Goal: Information Seeking & Learning: Learn about a topic

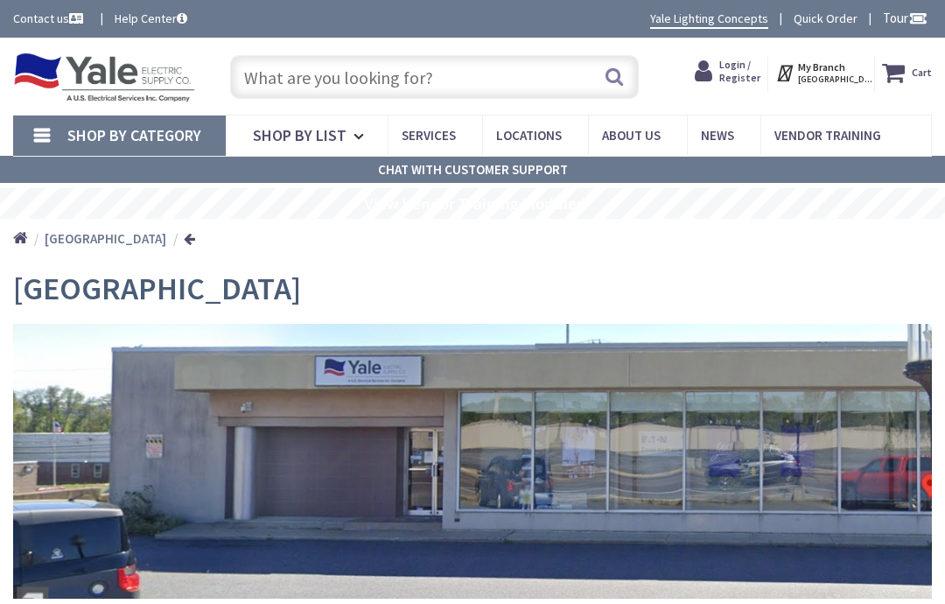
click at [334, 125] on span "Shop By List" at bounding box center [300, 135] width 94 height 20
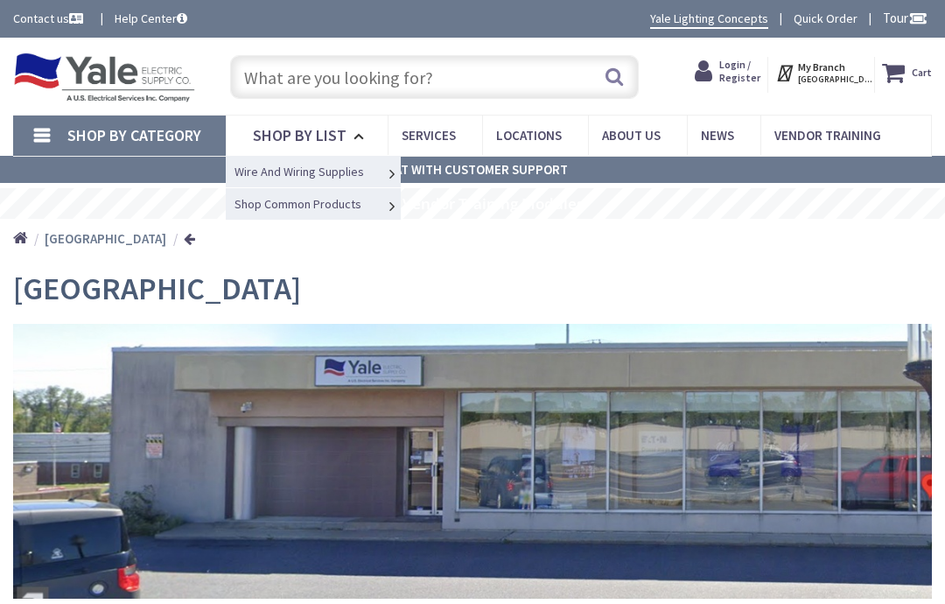
scroll to position [12, 0]
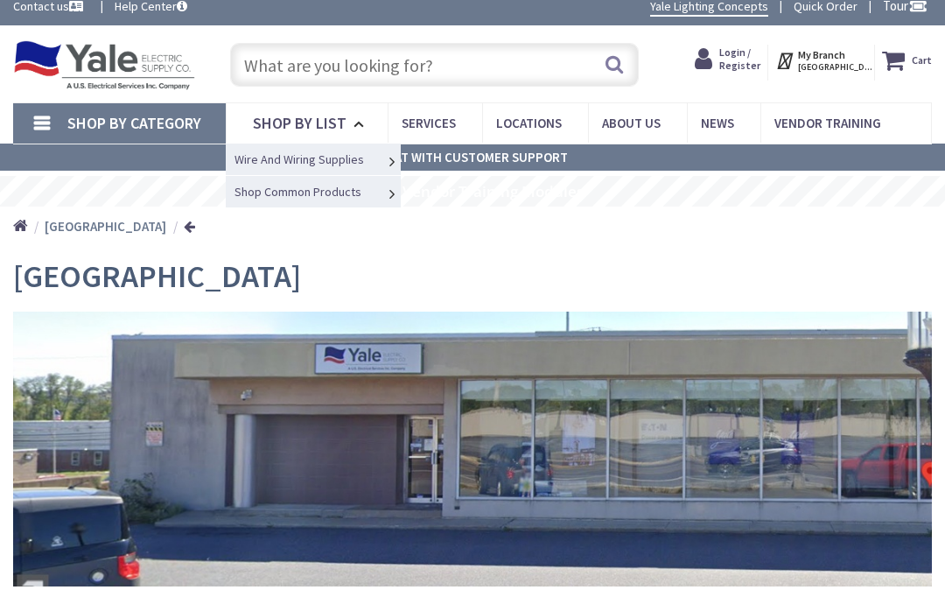
click at [380, 193] on link "Shop Common Products" at bounding box center [313, 191] width 175 height 32
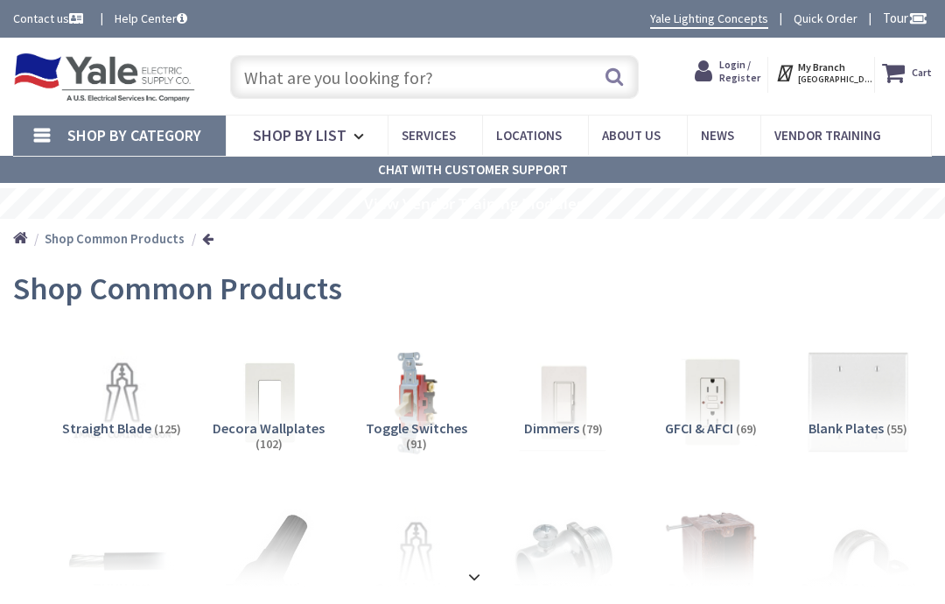
click at [100, 130] on span "Shop By Category" at bounding box center [134, 135] width 134 height 20
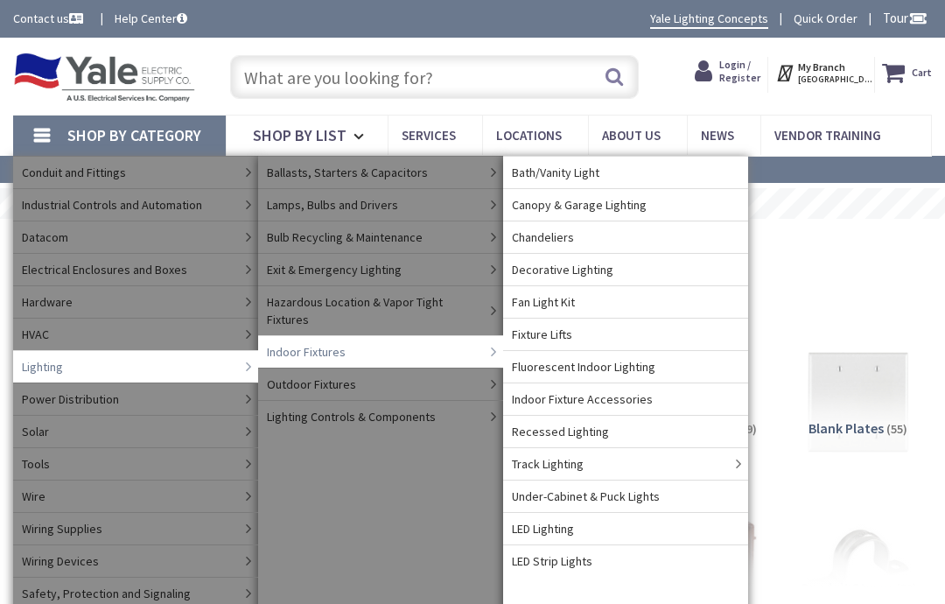
click at [675, 273] on link "Decorative Lighting" at bounding box center [625, 269] width 245 height 32
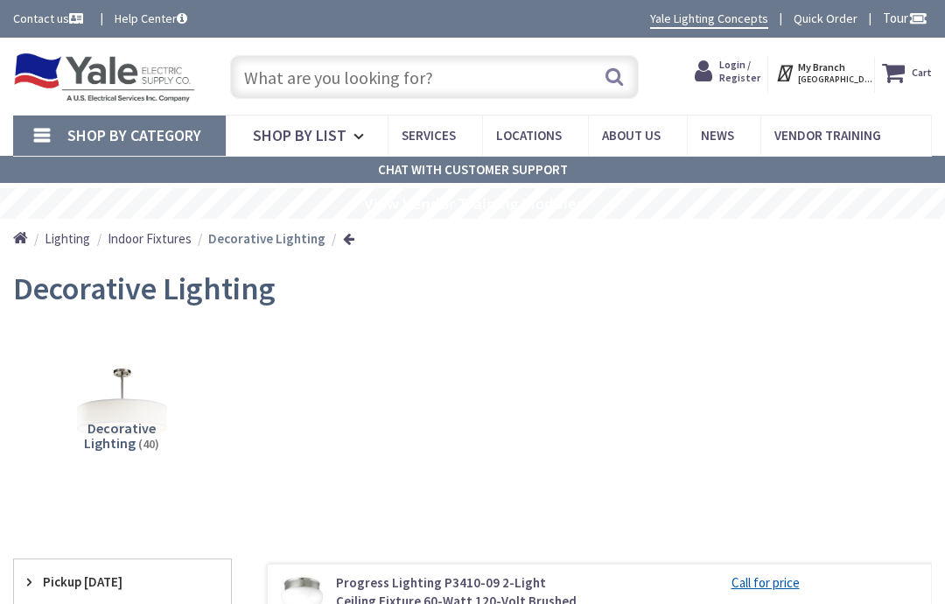
click at [298, 74] on input "text" at bounding box center [435, 77] width 410 height 44
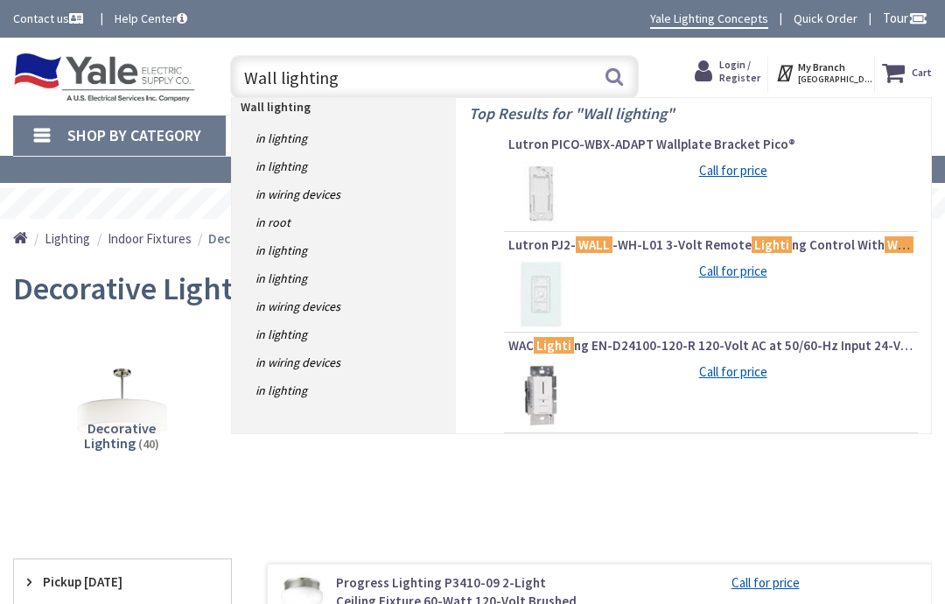
type input "Wall lighting"
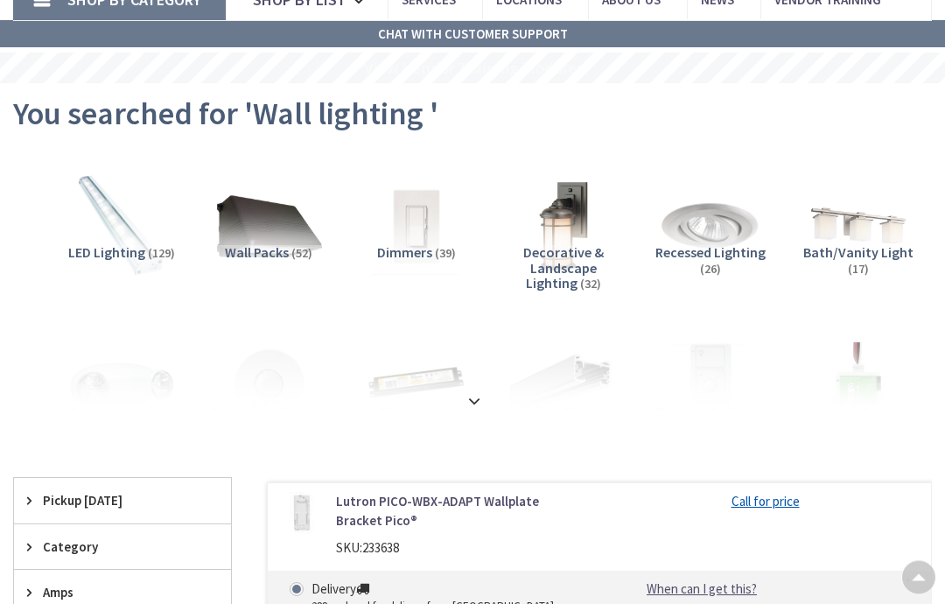
scroll to position [136, 0]
click at [576, 237] on img at bounding box center [564, 226] width 108 height 108
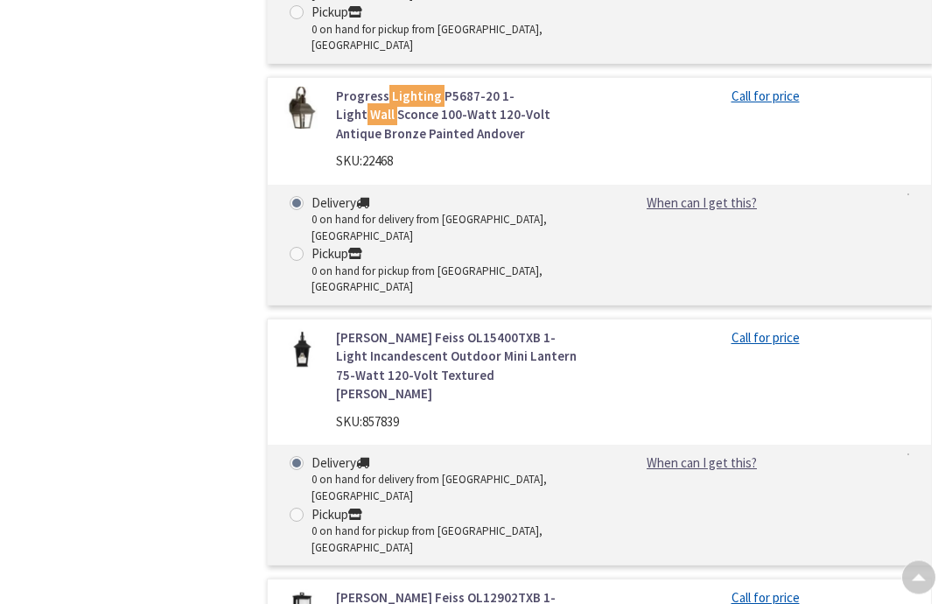
scroll to position [4683, 0]
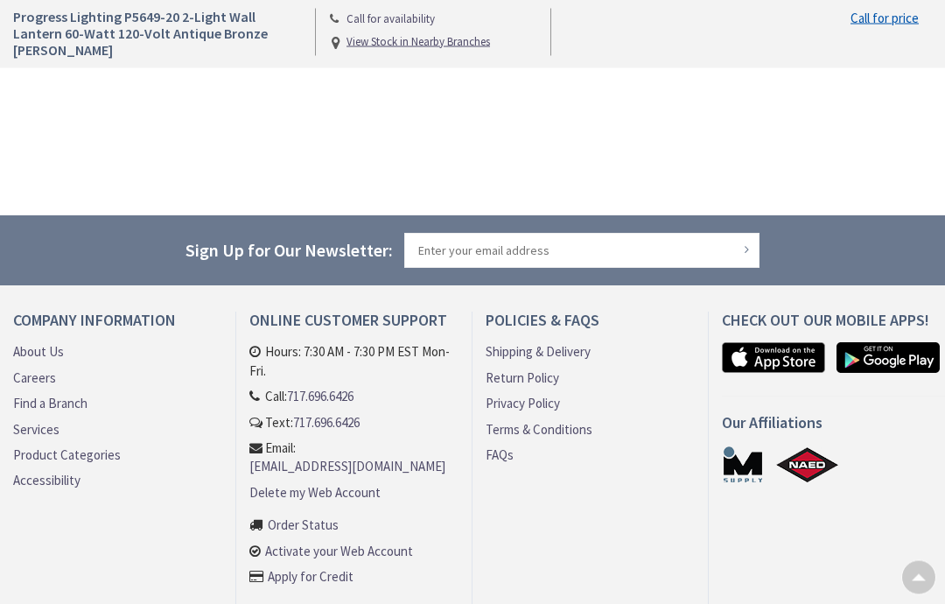
scroll to position [1747, 0]
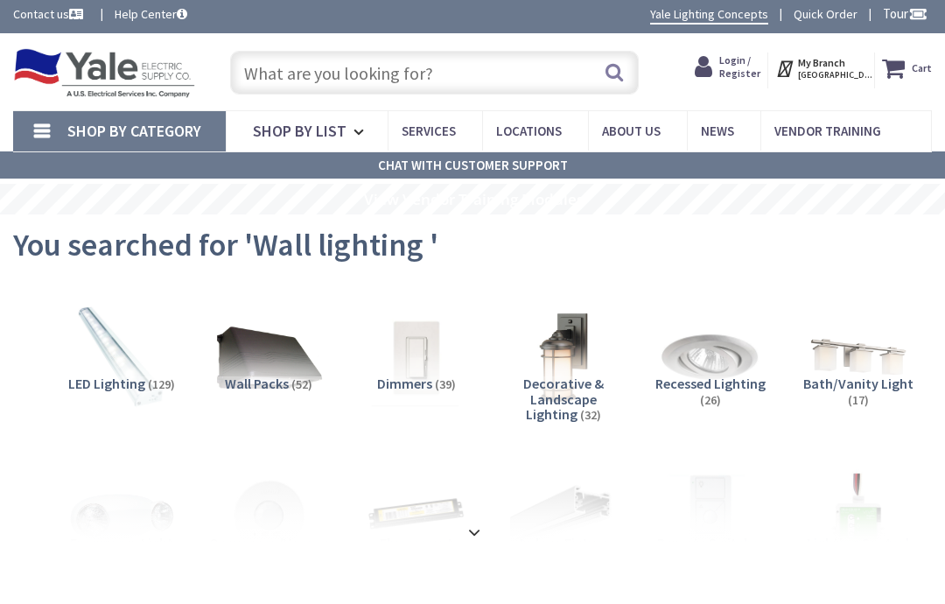
scroll to position [4, 0]
click at [579, 372] on img at bounding box center [564, 358] width 108 height 108
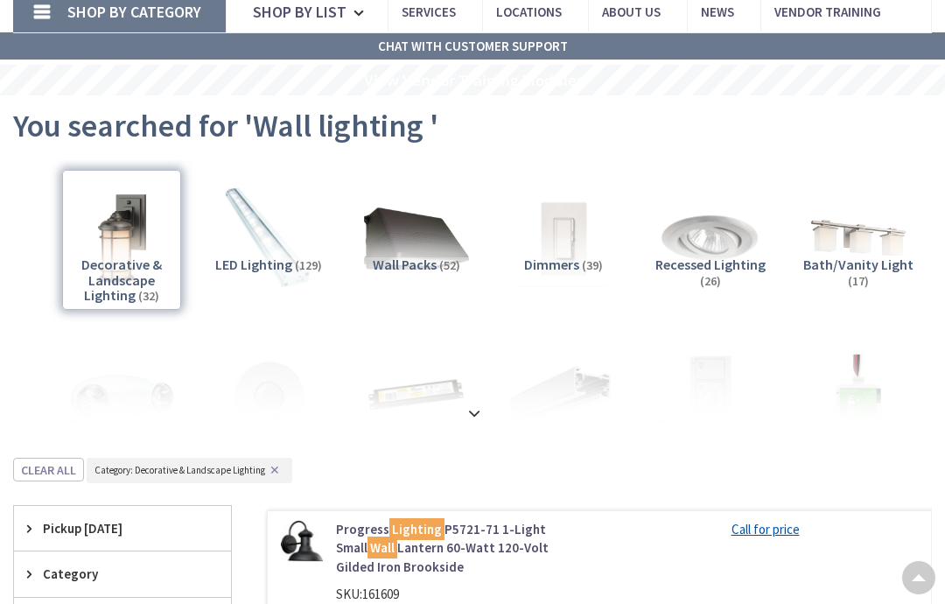
scroll to position [0, 0]
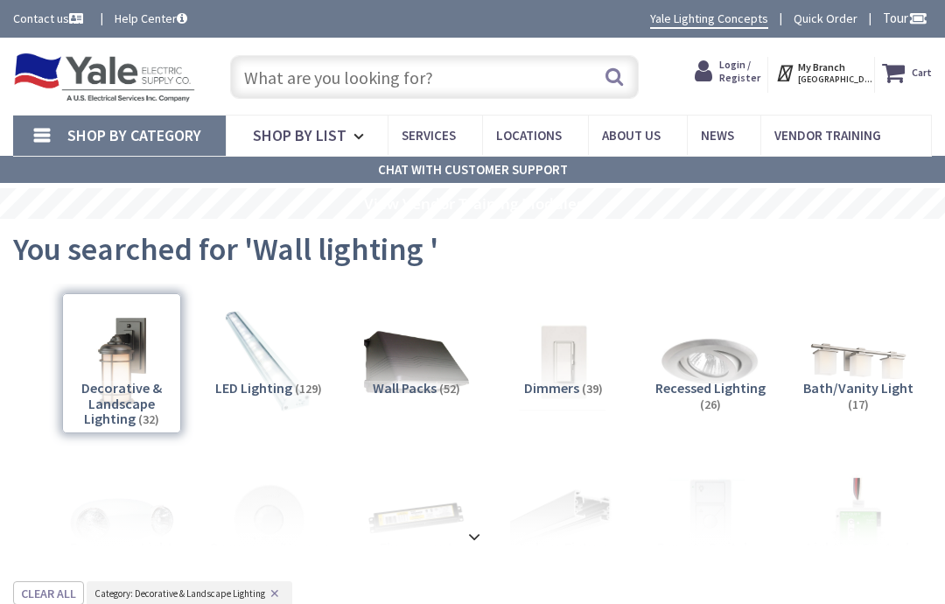
click at [285, 78] on input "text" at bounding box center [435, 77] width 410 height 44
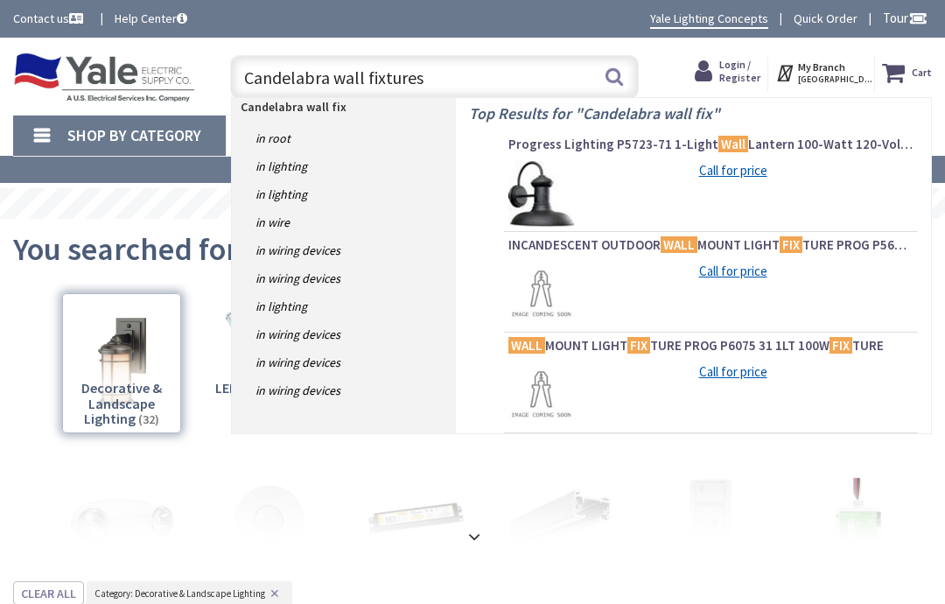
type input "Candelabra wall fixtures"
click at [619, 74] on button "Search" at bounding box center [614, 76] width 23 height 39
